Goal: Task Accomplishment & Management: Manage account settings

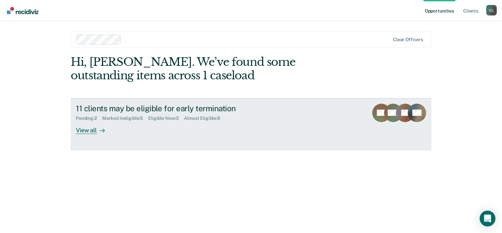
click at [167, 128] on div "11 clients may be eligible for early termination Pending : 2 Marked Ineligible …" at bounding box center [199, 118] width 246 height 30
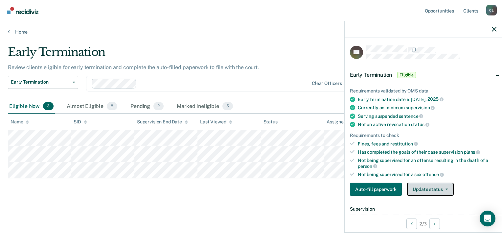
click at [437, 189] on button "Update status" at bounding box center [430, 188] width 46 height 13
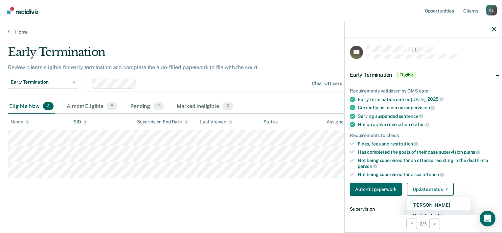
scroll to position [3, 0]
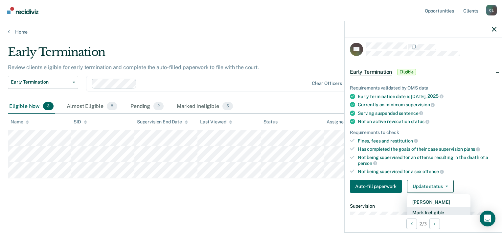
click at [435, 210] on button "Mark Ineligible" at bounding box center [438, 212] width 63 height 11
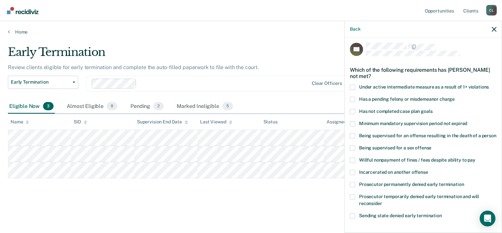
click at [351, 122] on span at bounding box center [352, 123] width 5 height 5
click at [467, 121] on input "Minimum mandatory supervision period not expired" at bounding box center [467, 121] width 0 height 0
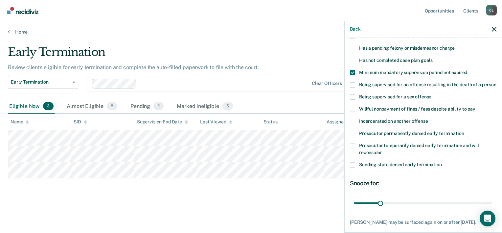
scroll to position [100, 0]
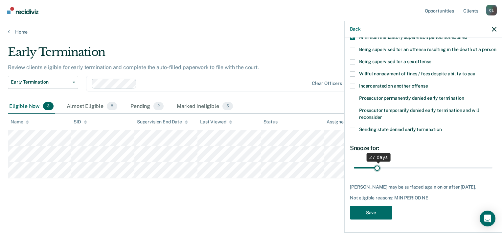
click at [376, 163] on input "range" at bounding box center [423, 167] width 139 height 11
click at [378, 162] on input "range" at bounding box center [423, 167] width 139 height 11
type input "27"
click at [377, 162] on input "range" at bounding box center [423, 167] width 139 height 11
click at [377, 213] on button "Save" at bounding box center [371, 212] width 42 height 13
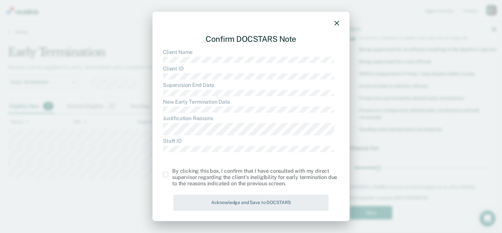
click at [166, 175] on span at bounding box center [165, 174] width 5 height 5
click at [172, 172] on input "checkbox" at bounding box center [172, 172] width 0 height 0
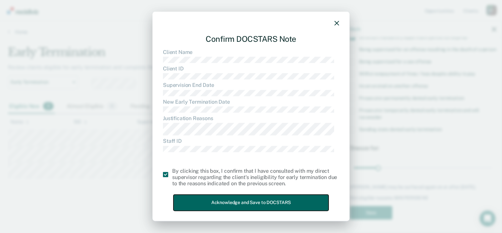
click at [198, 199] on button "Acknowledge and Save to DOCSTARS" at bounding box center [250, 202] width 155 height 16
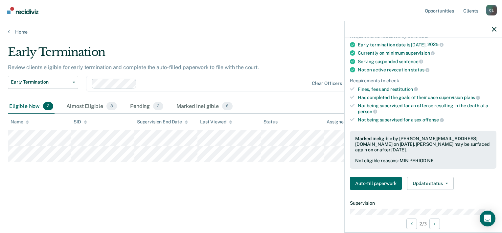
scroll to position [66, 0]
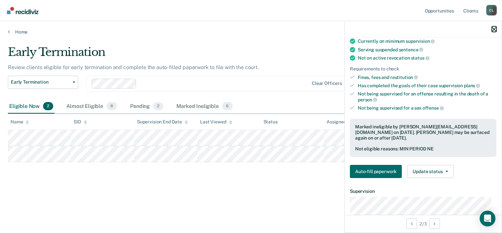
click at [492, 29] on icon "button" at bounding box center [494, 29] width 5 height 5
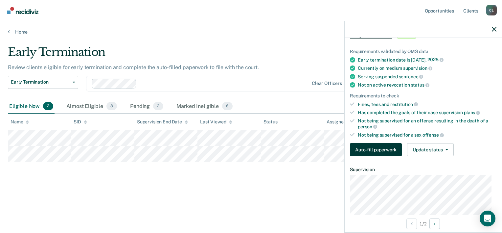
scroll to position [0, 0]
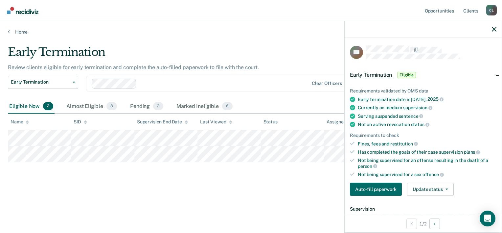
click at [264, 51] on div "Early Termination" at bounding box center [196, 54] width 376 height 19
